Goal: Task Accomplishment & Management: Manage account settings

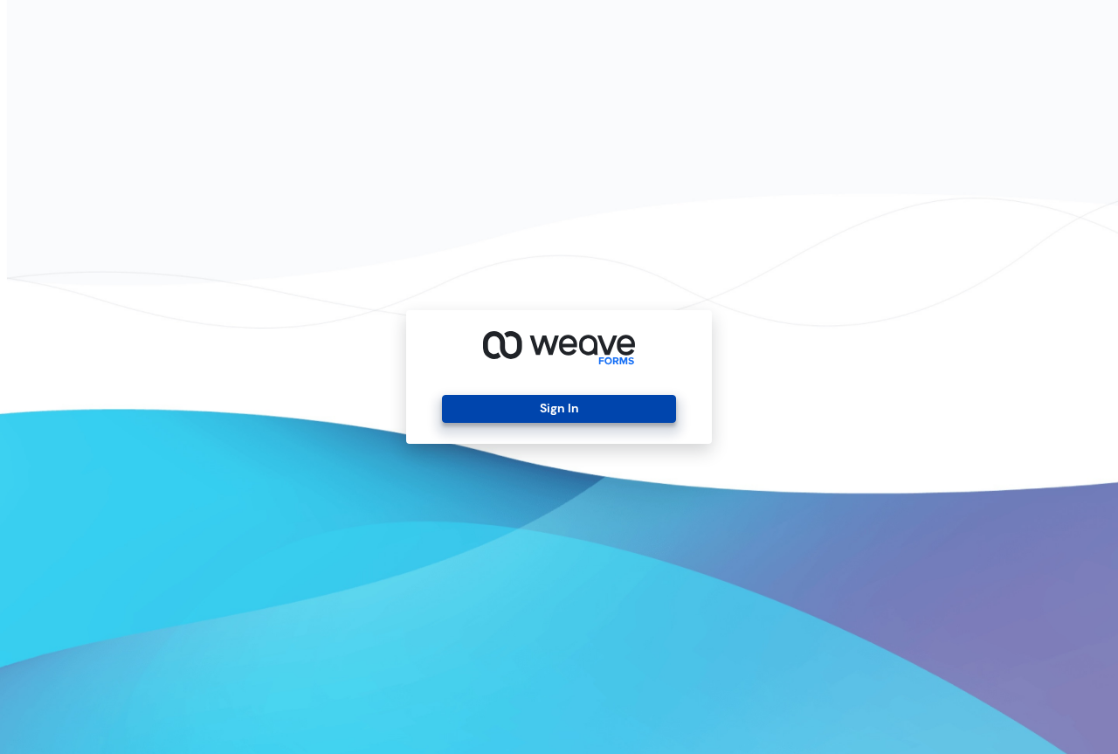
click at [572, 412] on button "Sign In" at bounding box center [558, 409] width 233 height 28
click at [583, 412] on button "Sign In" at bounding box center [558, 409] width 233 height 28
